Goal: Task Accomplishment & Management: Manage account settings

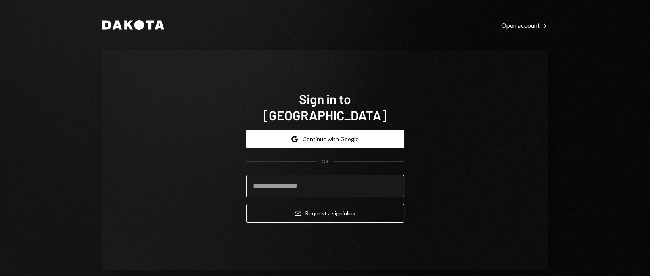
click at [311, 182] on input "email" at bounding box center [325, 186] width 158 height 23
type input "**********"
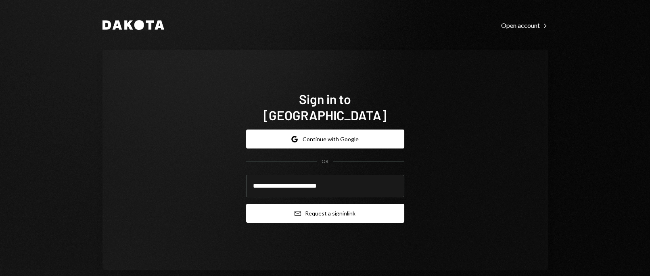
click at [305, 209] on button "Email Request a sign in link" at bounding box center [325, 213] width 158 height 19
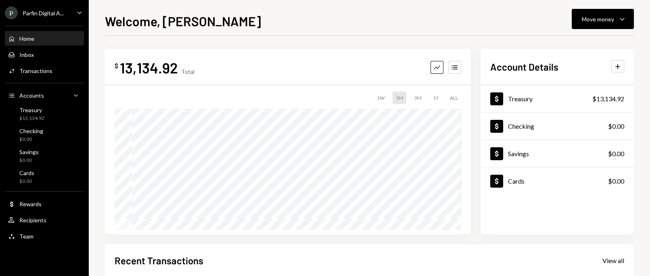
click at [431, 14] on div "Welcome, [PERSON_NAME] Move money Caret Down" at bounding box center [369, 20] width 529 height 18
click at [435, 9] on div "Welcome, [PERSON_NAME] Move money Caret Down $ 13,134.92 Total Graph Accounts 1…" at bounding box center [369, 138] width 561 height 276
click at [297, 18] on div "Welcome, [PERSON_NAME] Move money Caret Down" at bounding box center [369, 20] width 529 height 18
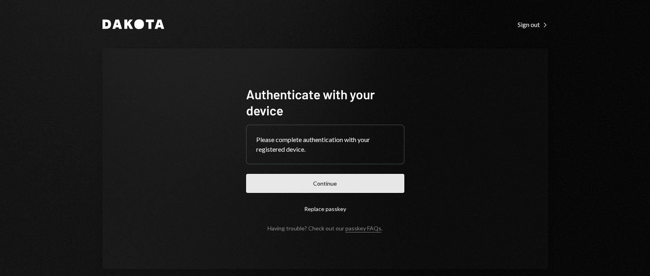
click at [271, 192] on button "Continue" at bounding box center [325, 183] width 158 height 19
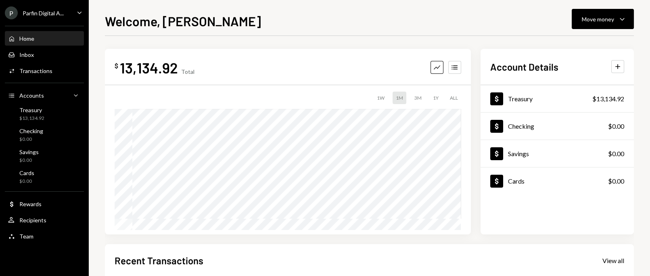
click at [66, 15] on div "P Parfin Digital A... Caret Down" at bounding box center [44, 12] width 89 height 13
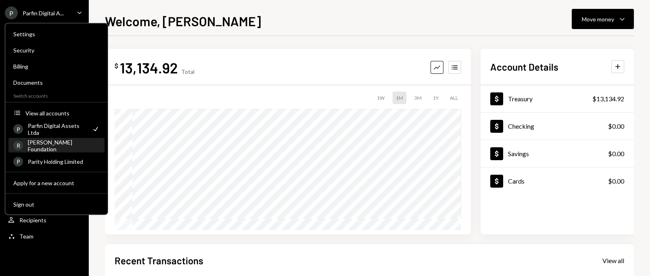
click at [60, 142] on div "[PERSON_NAME] Foundation" at bounding box center [64, 145] width 72 height 14
